Goal: Find specific page/section: Find specific page/section

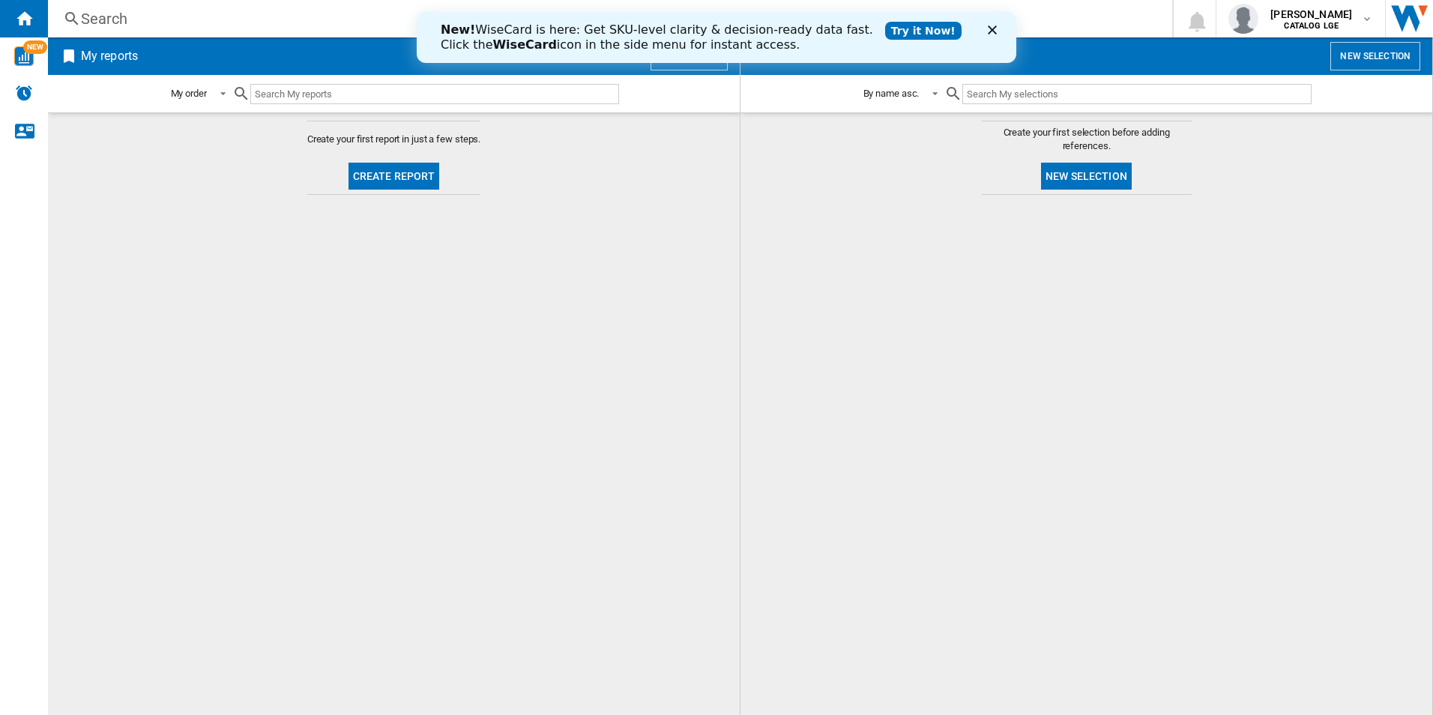
click at [996, 31] on icon "Close" at bounding box center [992, 29] width 9 height 9
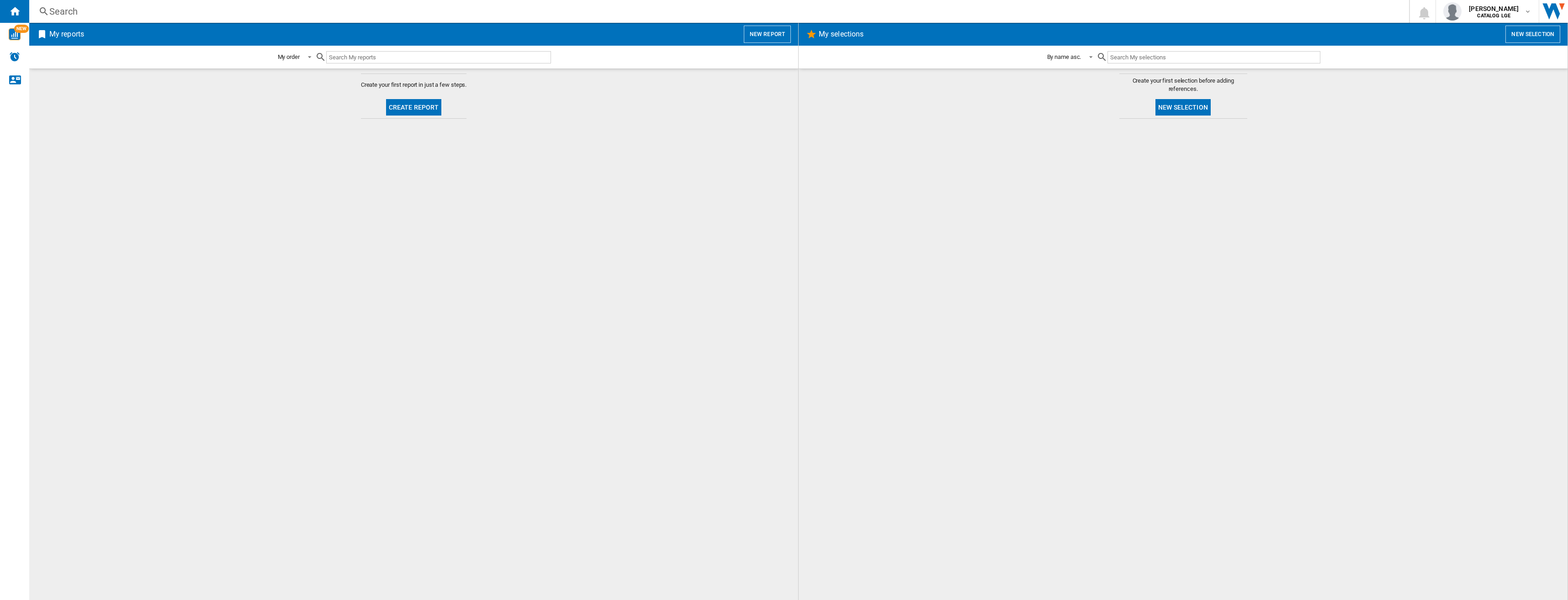
click at [370, 58] on input "text" at bounding box center [438, 57] width 225 height 12
type input "t"
type input "TV price matrix"
click at [402, 59] on input "TV price matrix" at bounding box center [433, 57] width 214 height 12
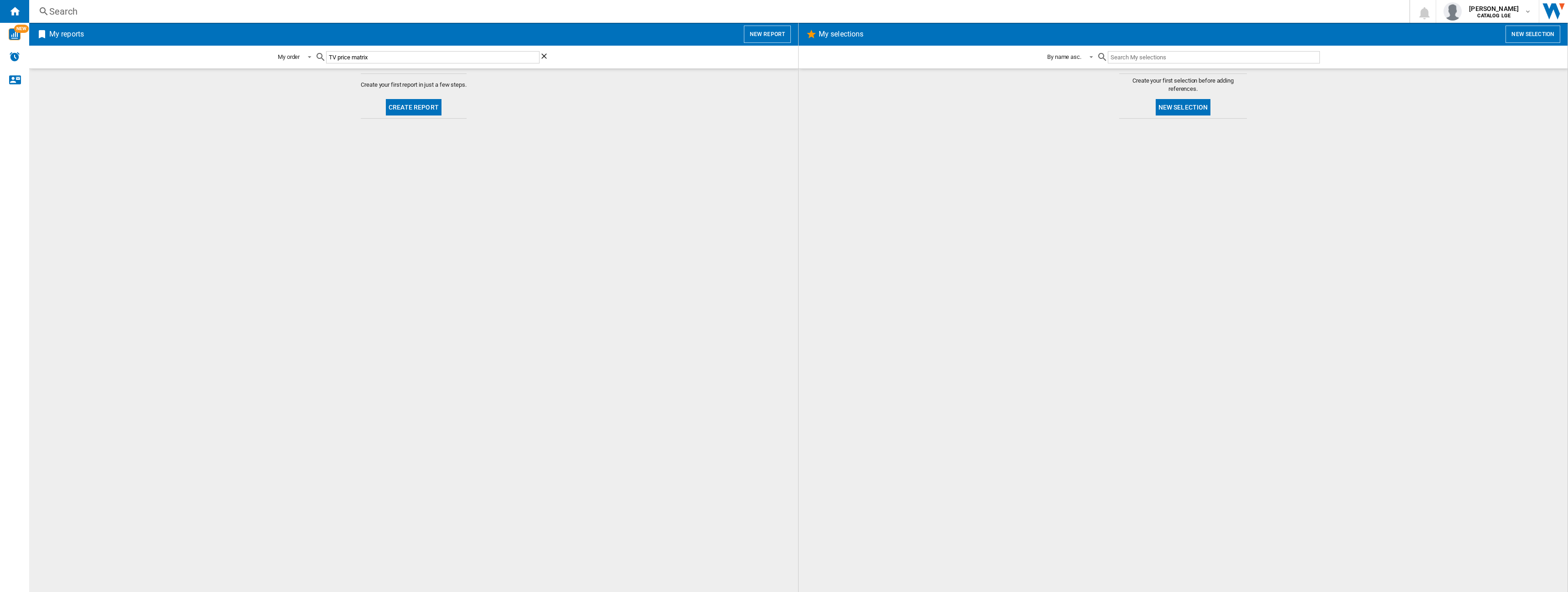
click at [738, 356] on md-content "Create your first report in just a few steps. Create report" at bounding box center [413, 329] width 769 height 523
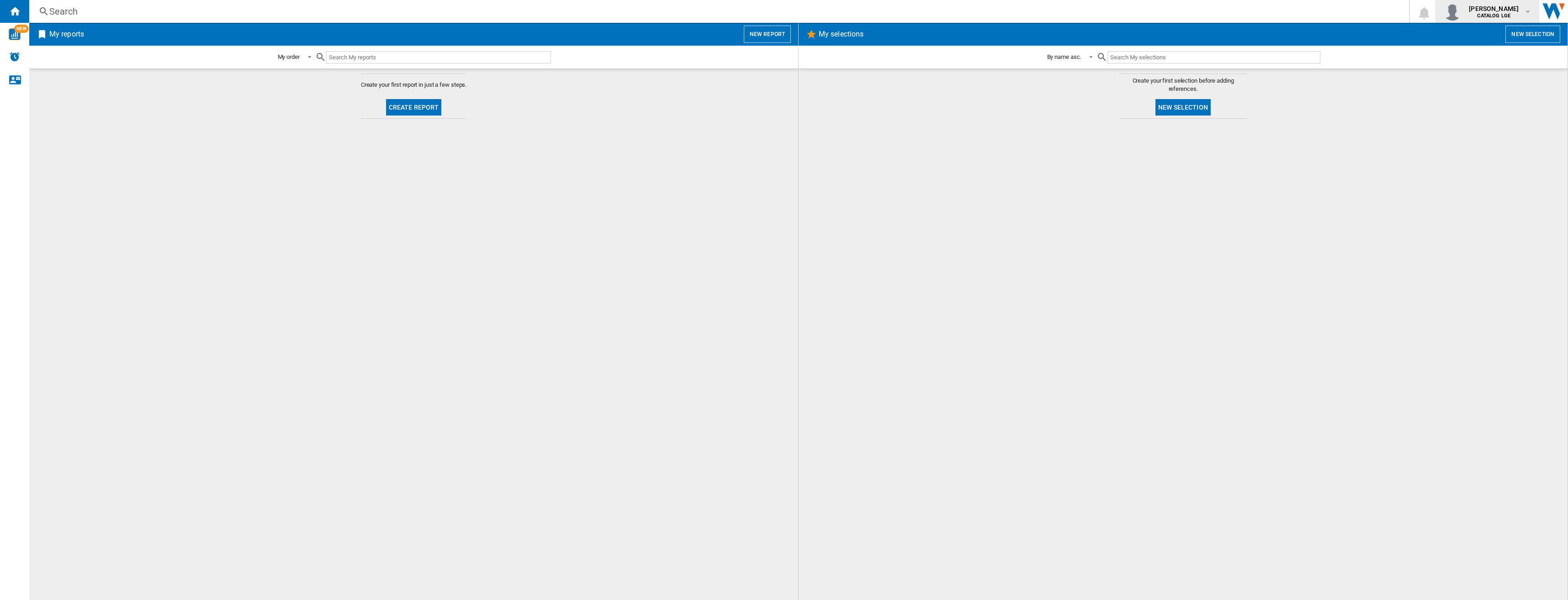
click at [873, 11] on span "[PERSON_NAME]" at bounding box center [1494, 9] width 50 height 9
click at [873, 81] on button "Logout" at bounding box center [1488, 80] width 88 height 18
